Goal: Participate in discussion

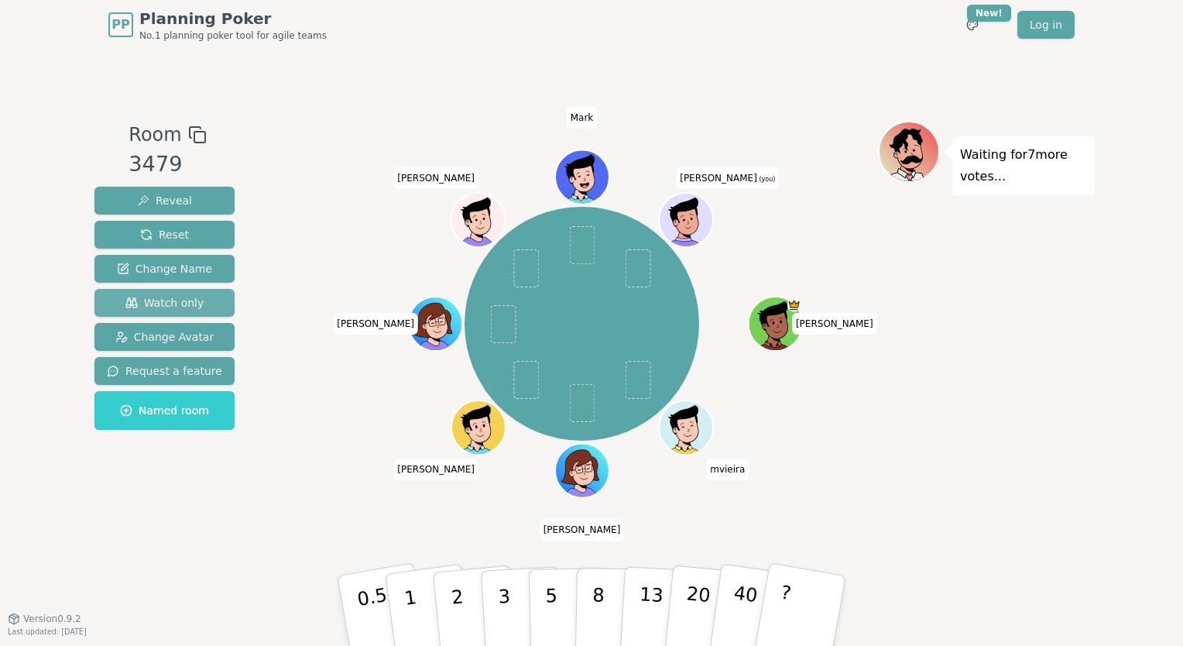
click at [201, 309] on button "Watch only" at bounding box center [164, 303] width 140 height 28
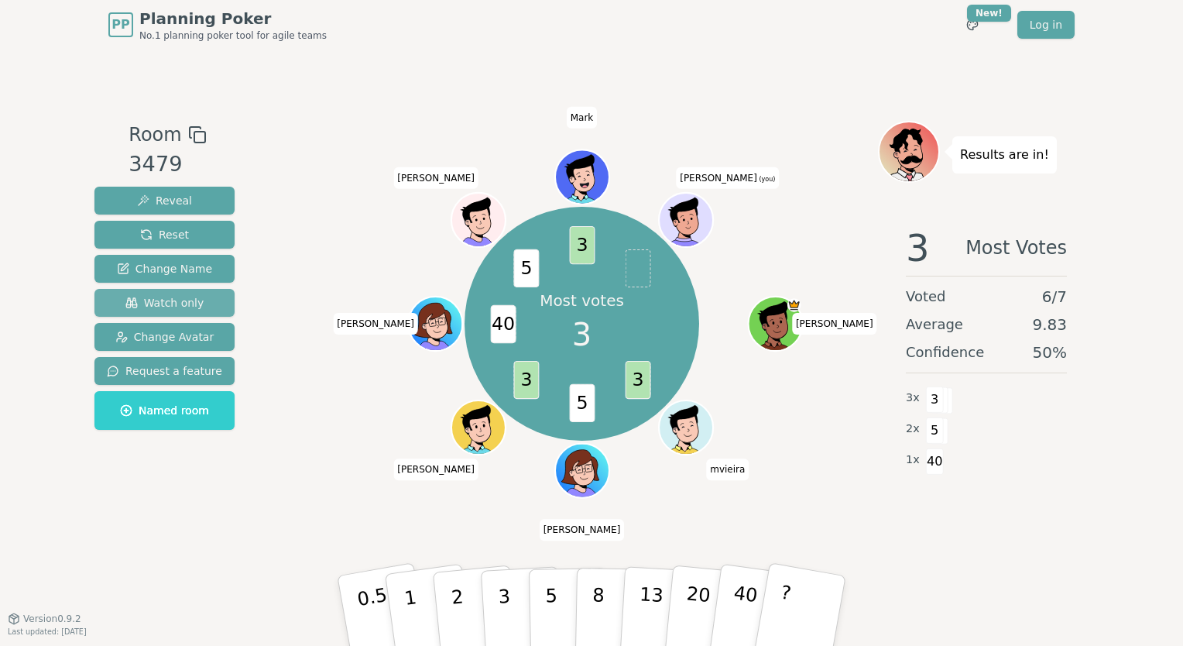
click at [140, 295] on span "Watch only" at bounding box center [164, 302] width 79 height 15
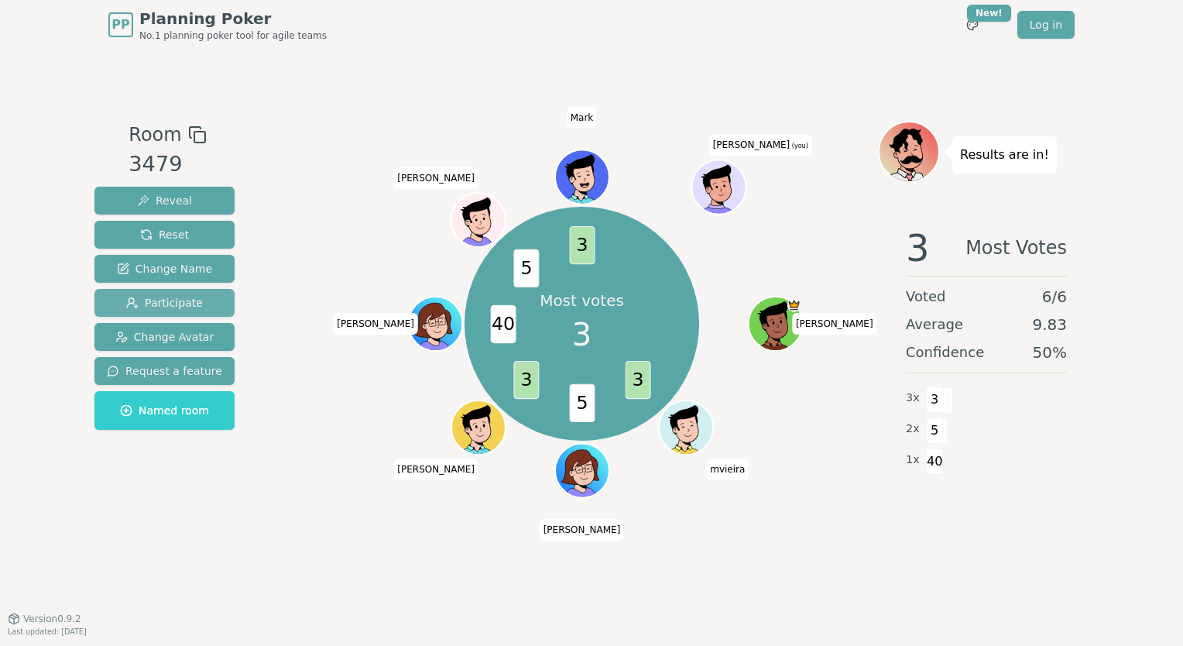
click at [140, 295] on span "Participate" at bounding box center [164, 302] width 77 height 15
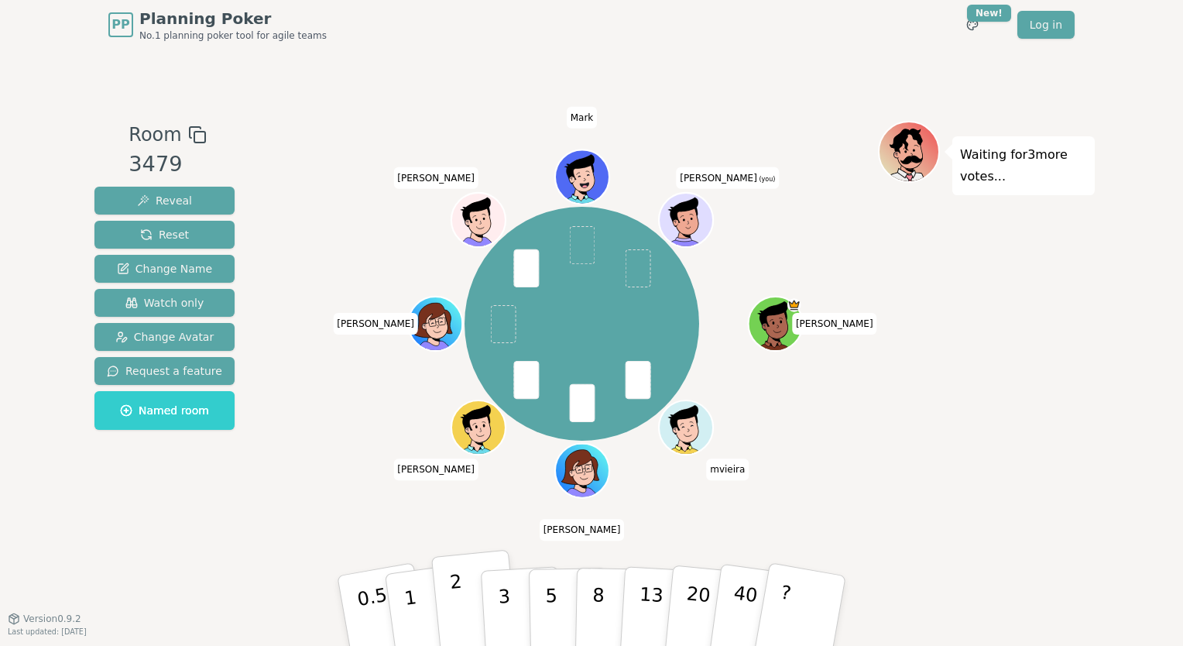
click at [465, 616] on button "2" at bounding box center [475, 611] width 88 height 123
click at [494, 606] on button "3" at bounding box center [522, 611] width 84 height 121
click at [479, 605] on button "2" at bounding box center [475, 611] width 88 height 123
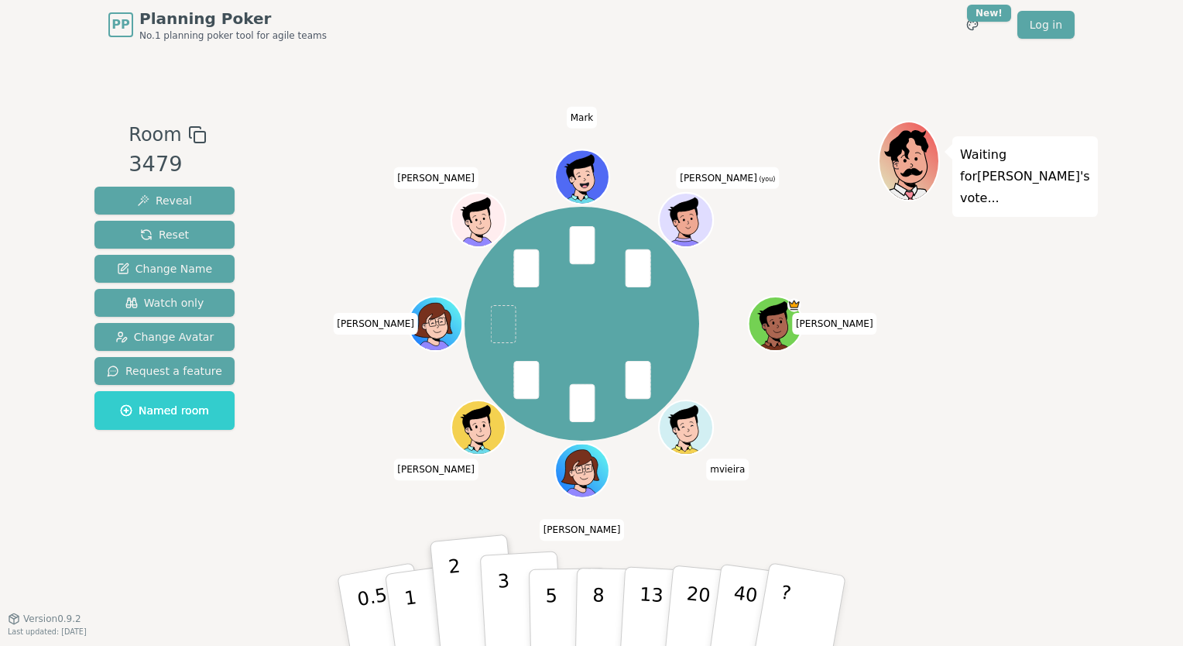
click at [511, 590] on button "3" at bounding box center [522, 611] width 84 height 121
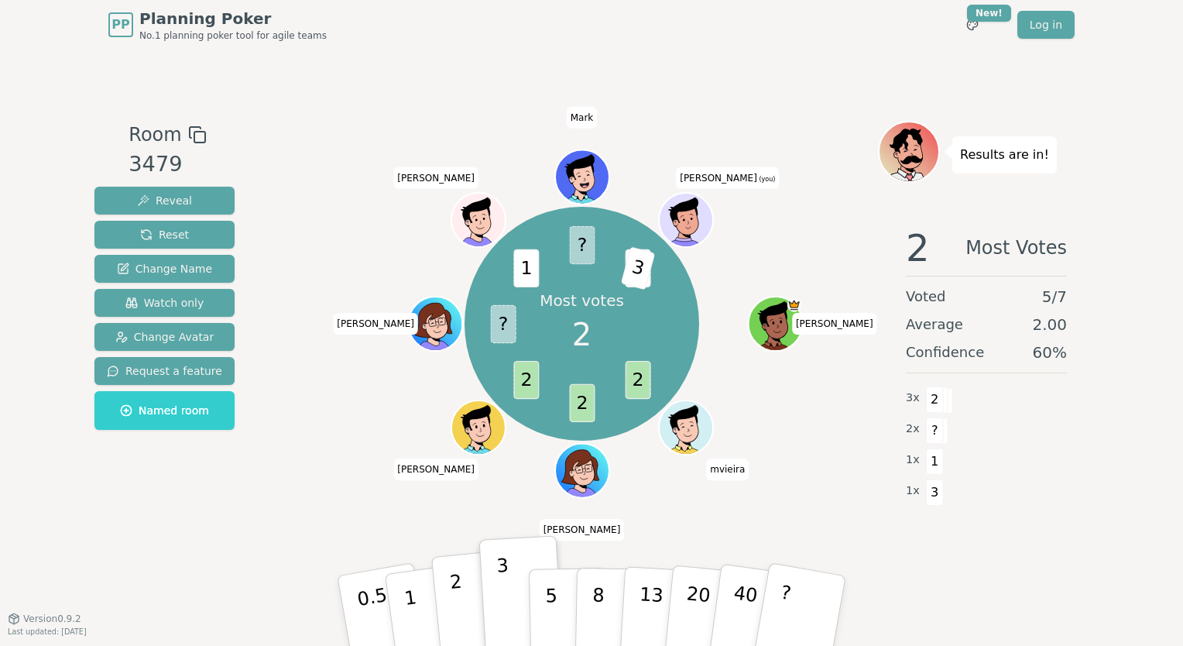
click at [462, 607] on button "2" at bounding box center [475, 611] width 88 height 123
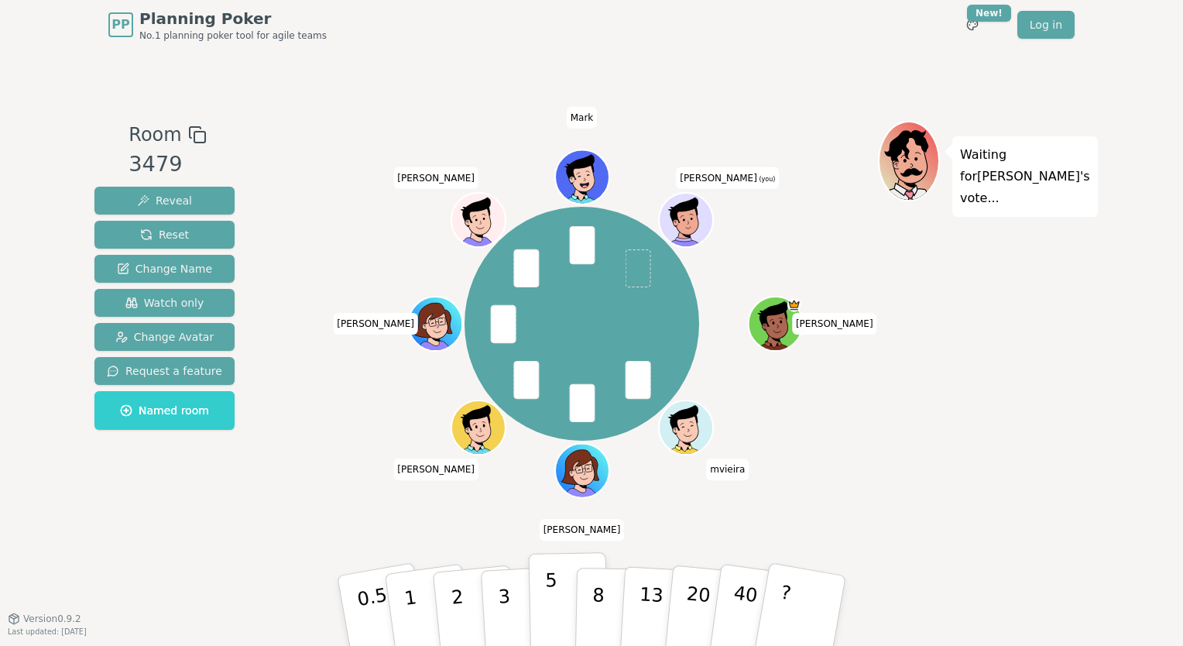
click at [540, 606] on button "5" at bounding box center [569, 611] width 80 height 118
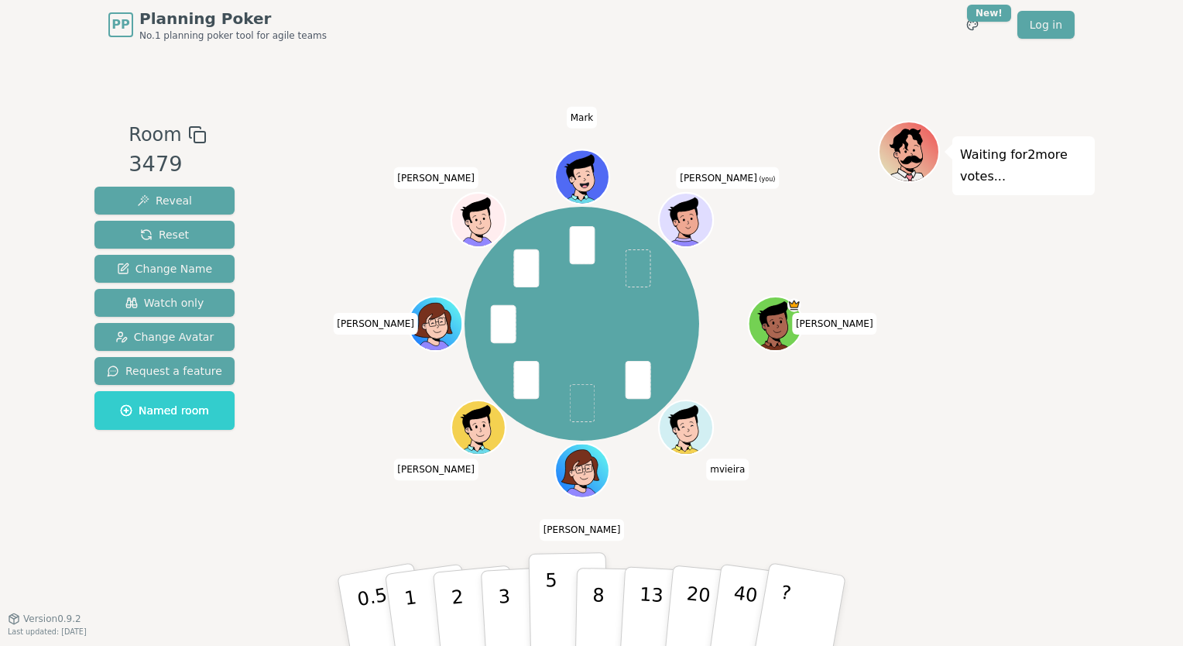
click at [542, 618] on button "5" at bounding box center [569, 611] width 80 height 118
